Goal: Transaction & Acquisition: Book appointment/travel/reservation

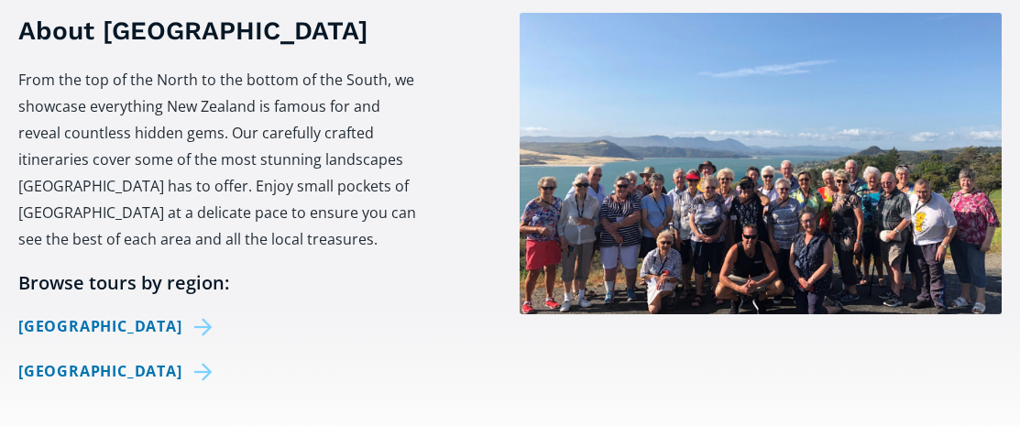
scroll to position [733, 0]
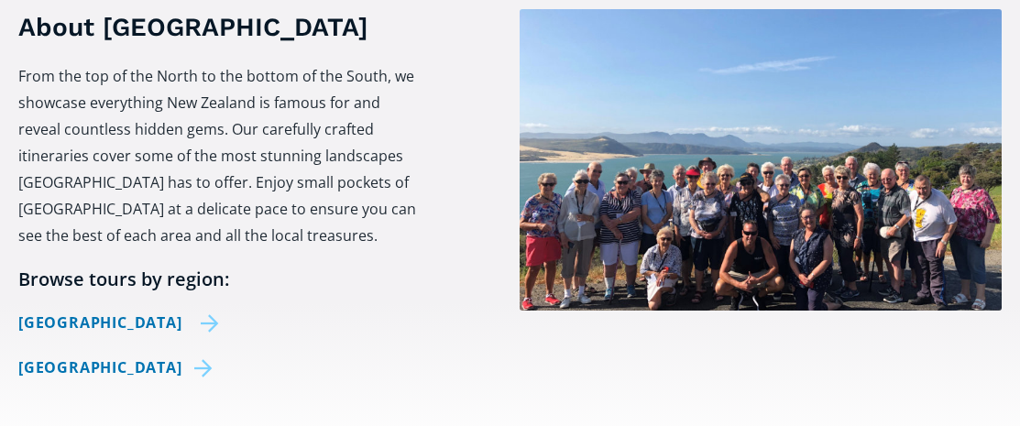
click at [91, 310] on link "[GEOGRAPHIC_DATA]" at bounding box center [118, 323] width 201 height 27
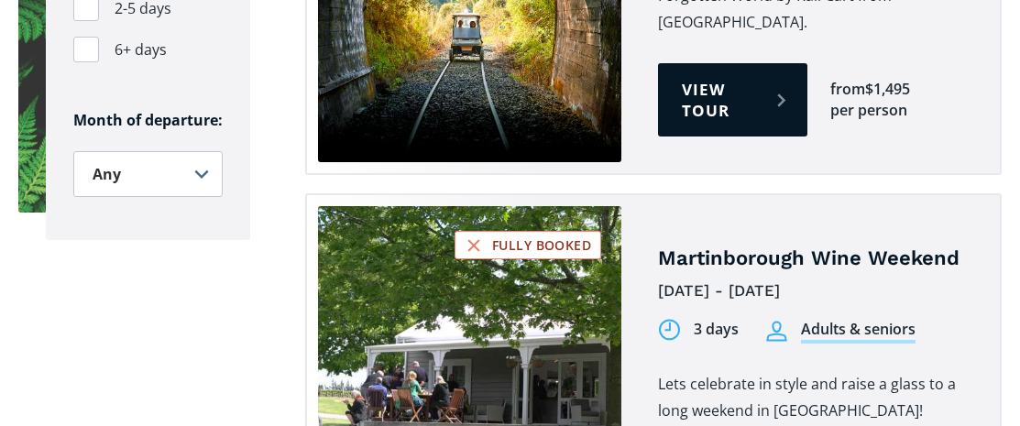
scroll to position [1741, 0]
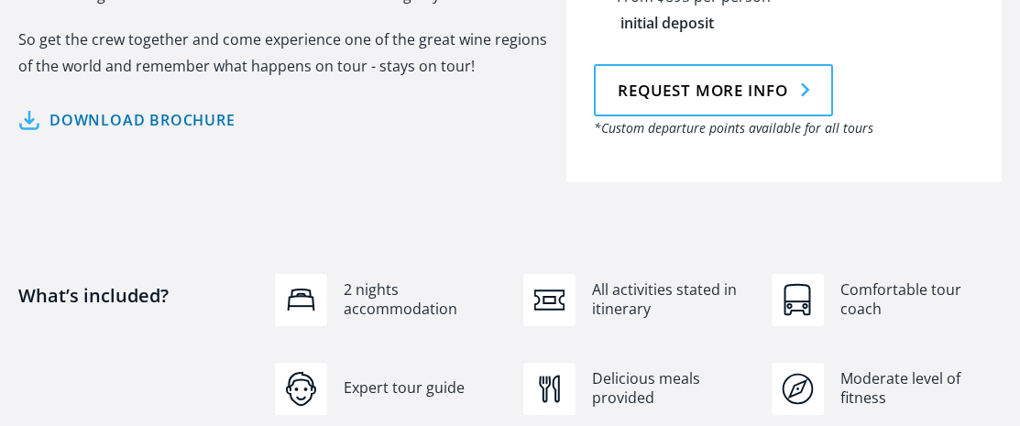
scroll to position [1374, 0]
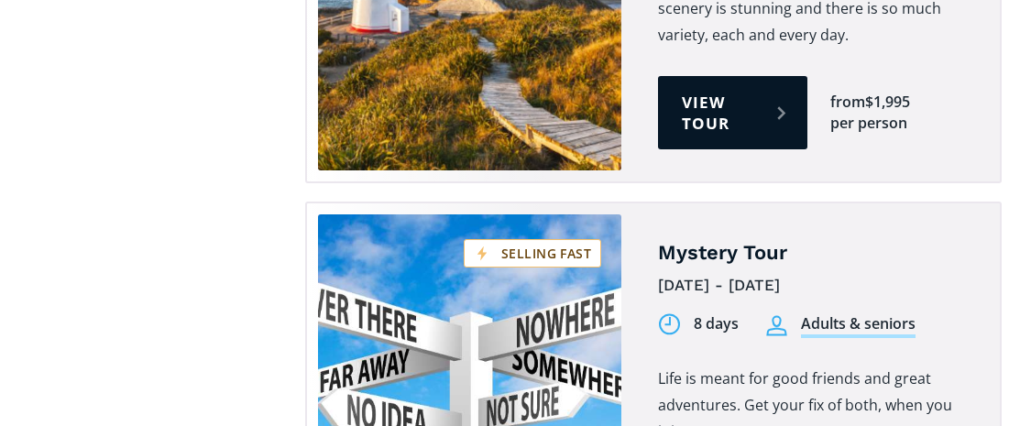
scroll to position [3024, 0]
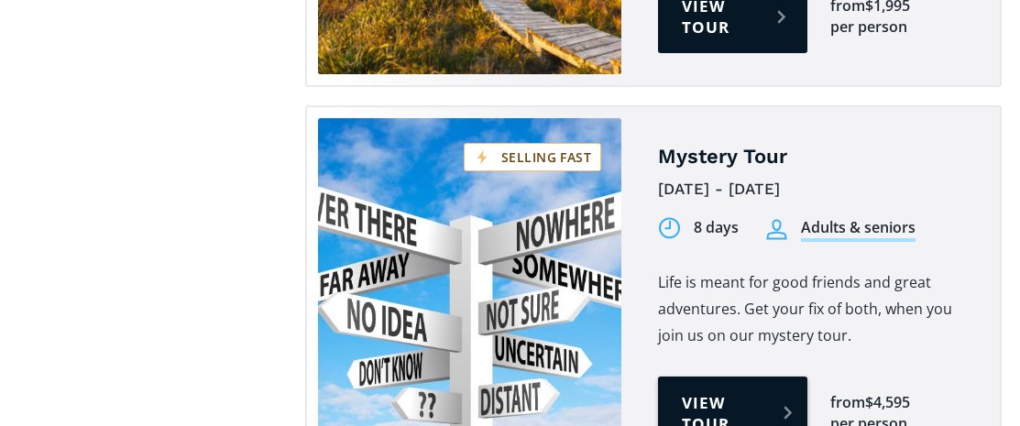
click at [710, 377] on link "View tour" at bounding box center [732, 413] width 148 height 73
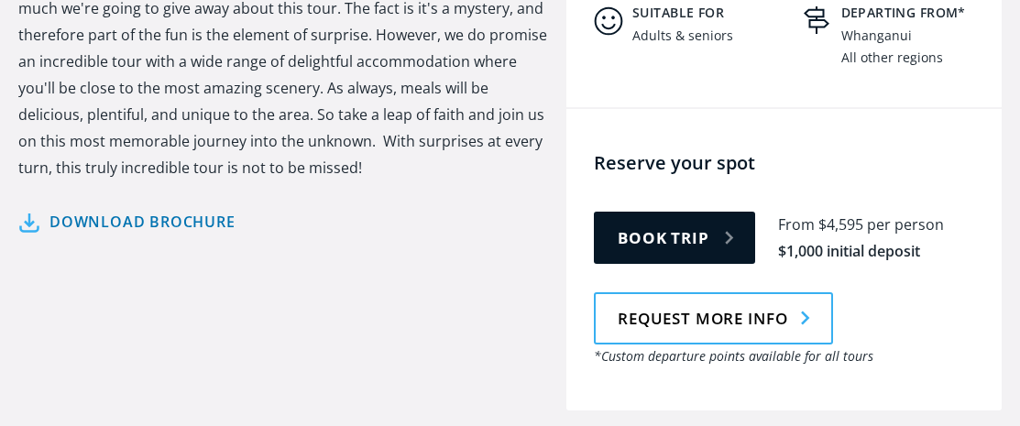
scroll to position [916, 0]
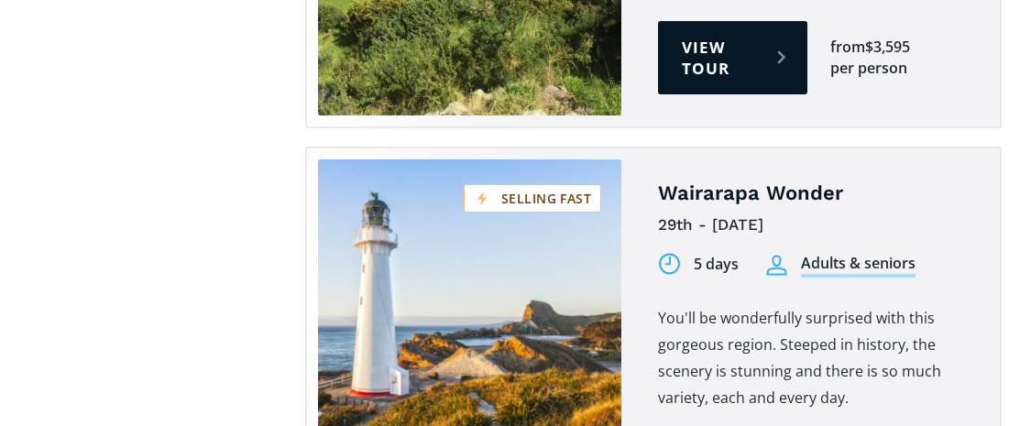
scroll to position [2566, 0]
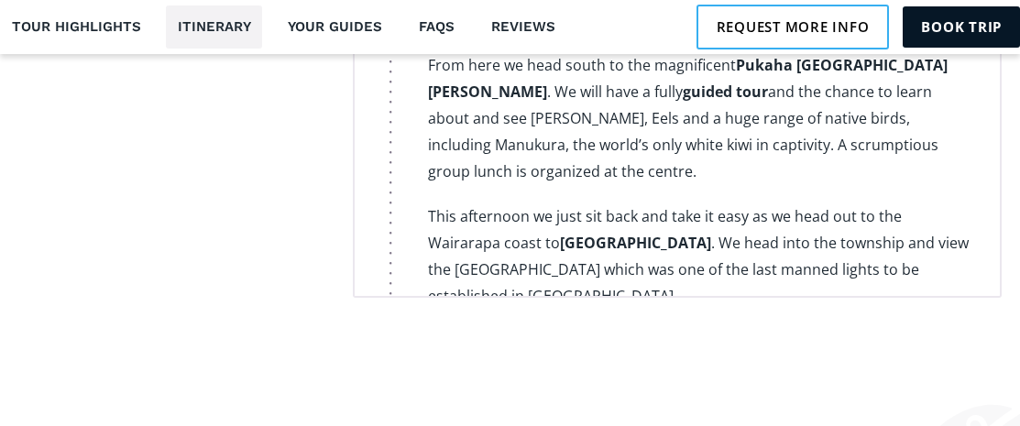
scroll to position [2657, 0]
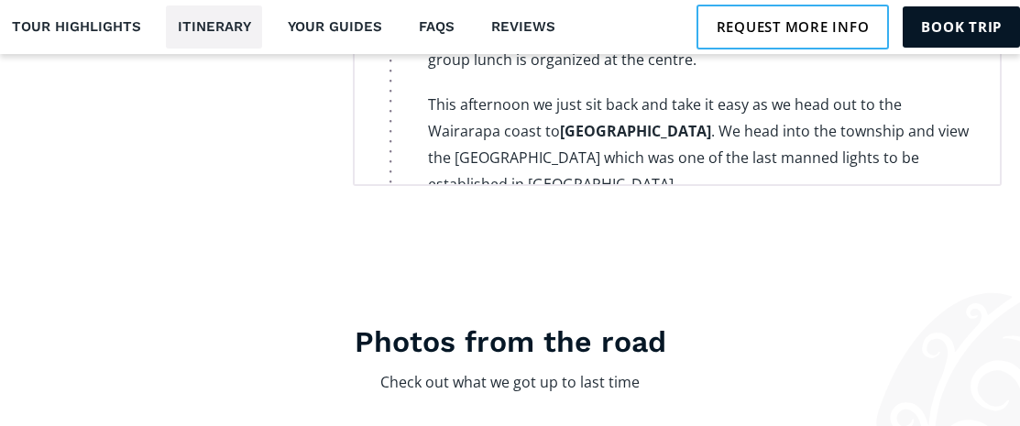
click at [523, 129] on p "This afternoon we just sit back and take it easy as we head out to the [GEOGRAP…" at bounding box center [700, 145] width 544 height 106
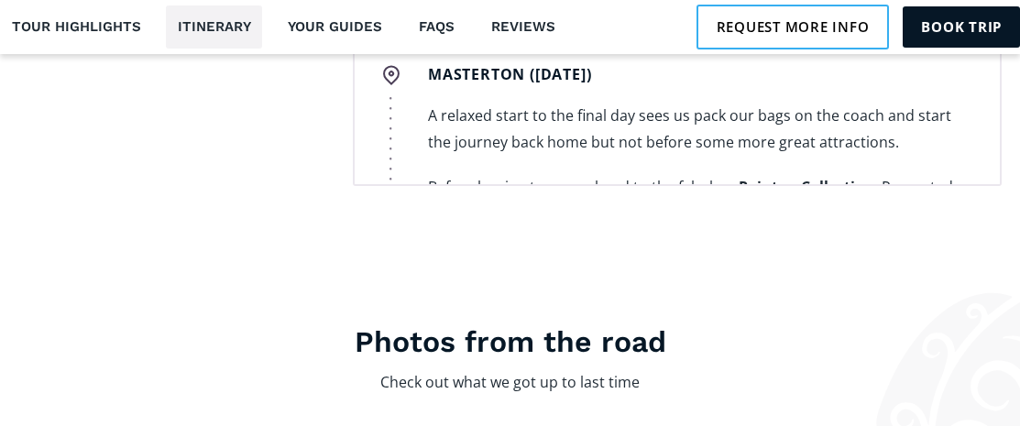
scroll to position [3207, 0]
